Goal: Information Seeking & Learning: Learn about a topic

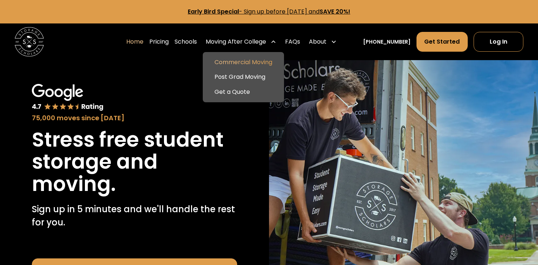
click at [264, 61] on link "Commercial Moving" at bounding box center [243, 62] width 75 height 15
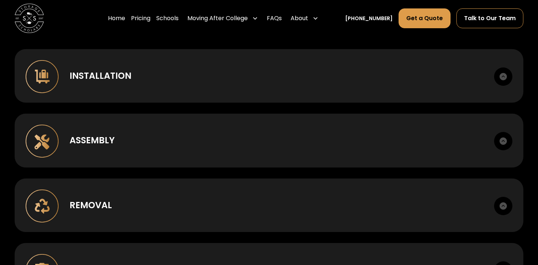
scroll to position [551, 0]
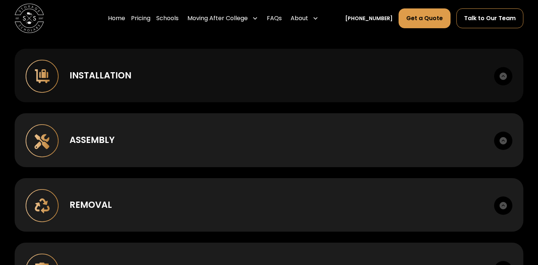
click at [125, 71] on div "Installation" at bounding box center [101, 75] width 62 height 13
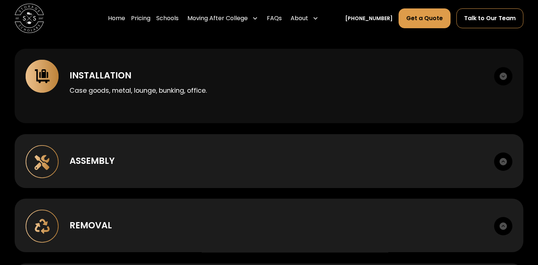
click at [125, 71] on div "Installation" at bounding box center [101, 75] width 62 height 13
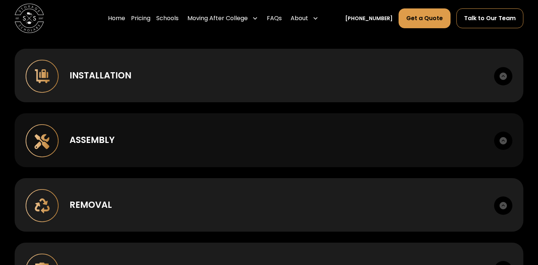
click at [139, 142] on div "Assembly" at bounding box center [276, 139] width 413 height 13
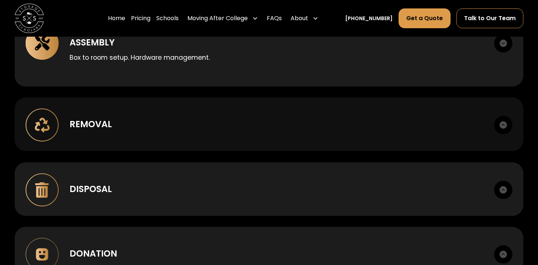
scroll to position [653, 0]
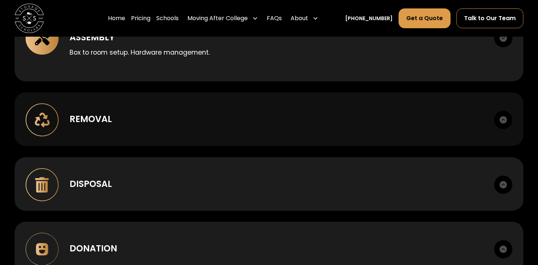
click at [150, 126] on div "Removal Deinstall, breakdown, staging, load out." at bounding box center [269, 118] width 509 height 53
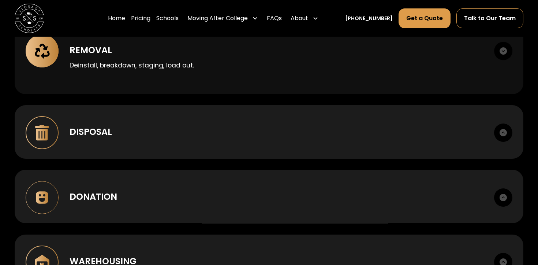
scroll to position [734, 0]
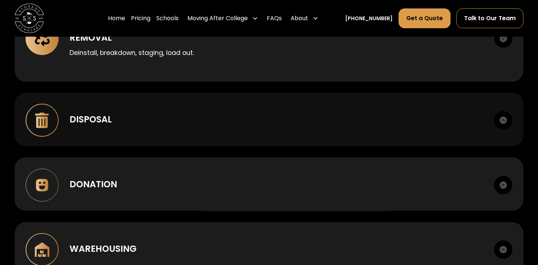
click at [153, 115] on div "Disposal" at bounding box center [276, 119] width 413 height 13
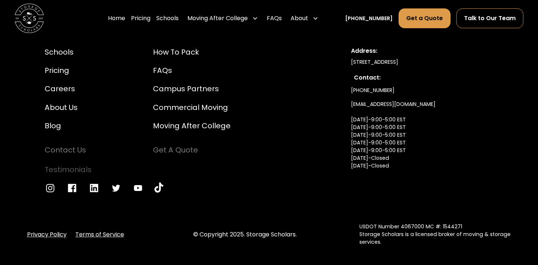
scroll to position [1906, 0]
